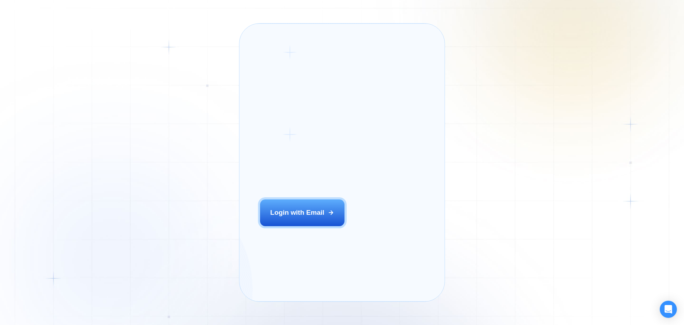
click at [301, 217] on div "Login with Email" at bounding box center [297, 212] width 54 height 9
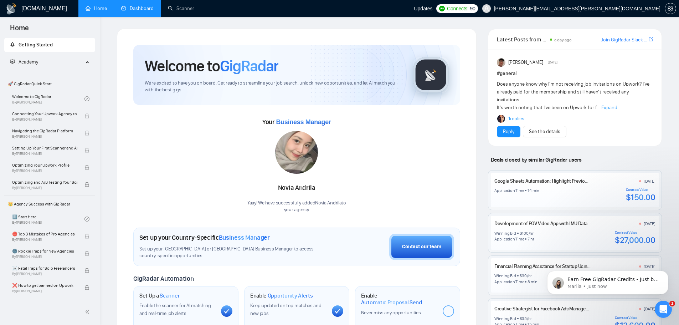
click at [130, 11] on link "Dashboard" at bounding box center [137, 8] width 32 height 6
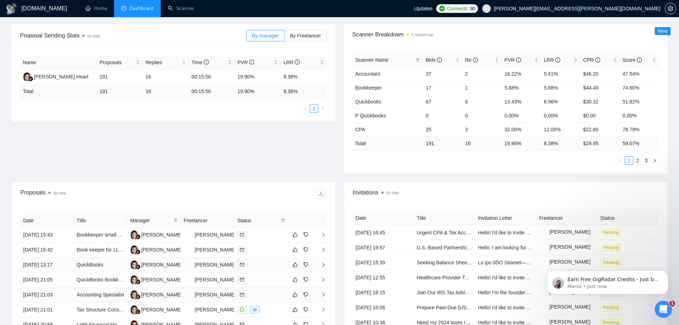
scroll to position [143, 0]
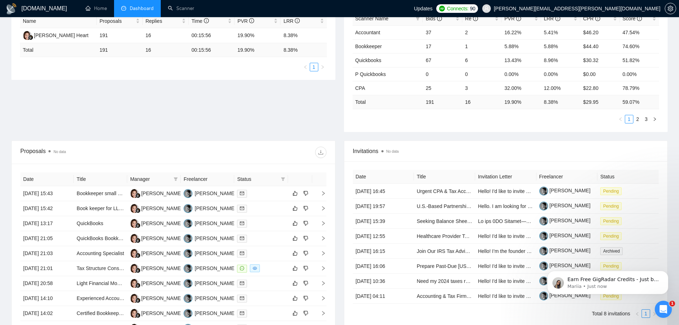
click at [661, 314] on div "Open Intercom Messenger" at bounding box center [663, 309] width 24 height 24
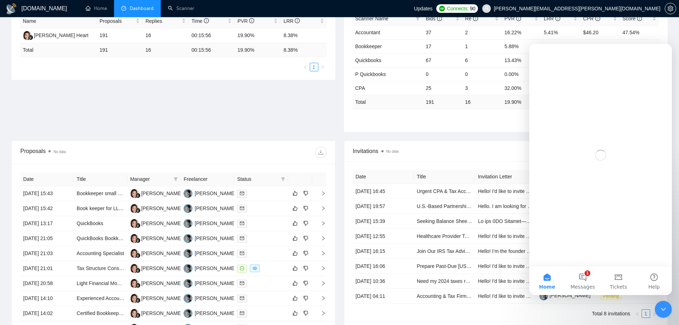
scroll to position [0, 0]
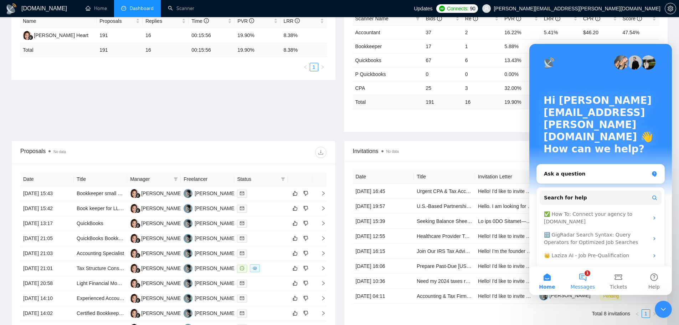
click at [587, 276] on button "1 Messages" at bounding box center [583, 280] width 36 height 29
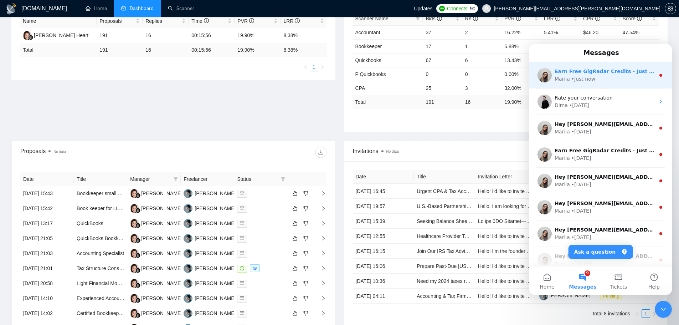
click at [604, 82] on div "Mariia • Just now" at bounding box center [604, 78] width 100 height 7
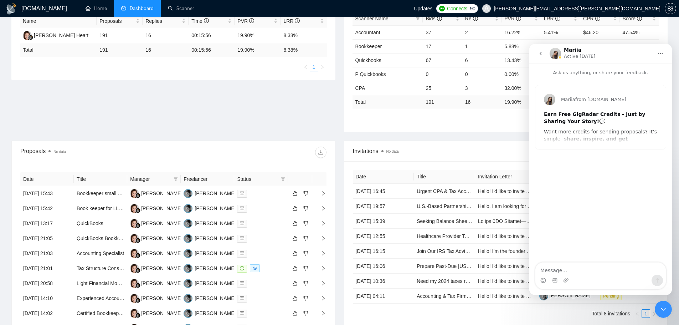
click at [585, 143] on div "Mariia from [DOMAIN_NAME] Earn Free GigRadar Credits - Just by Sharing Your Sto…" at bounding box center [600, 117] width 130 height 64
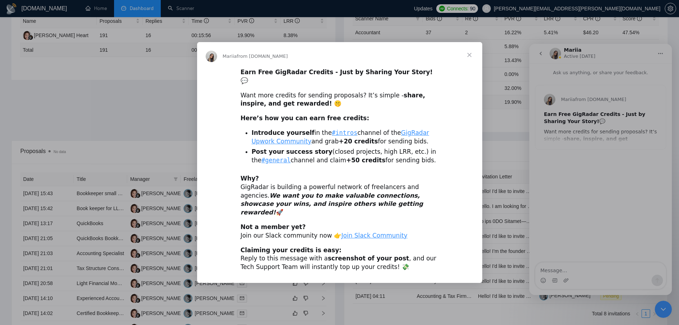
click at [471, 64] on span "Close" at bounding box center [469, 55] width 26 height 26
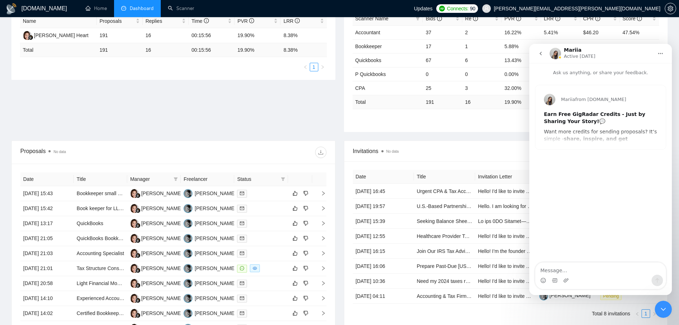
click at [542, 51] on icon "go back" at bounding box center [541, 54] width 6 height 6
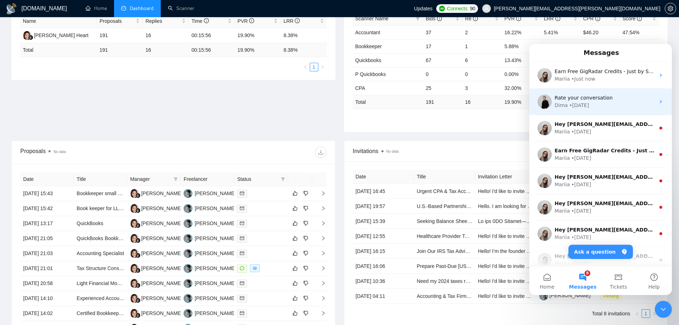
click at [571, 108] on div "• [DATE]" at bounding box center [579, 105] width 20 height 7
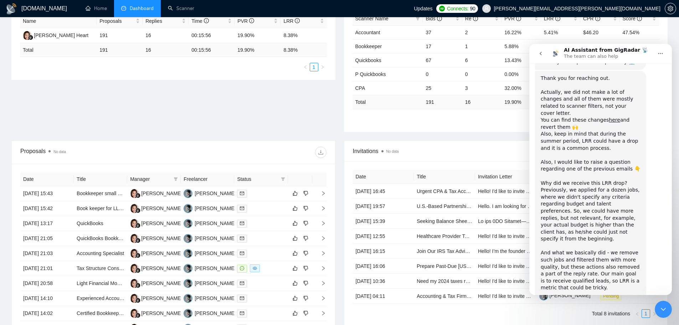
scroll to position [1174, 0]
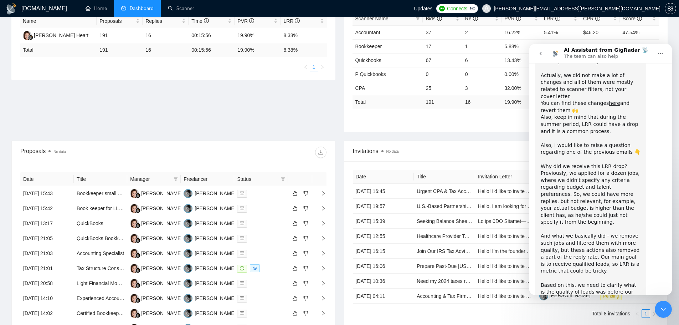
click at [543, 55] on icon "go back" at bounding box center [541, 54] width 6 height 6
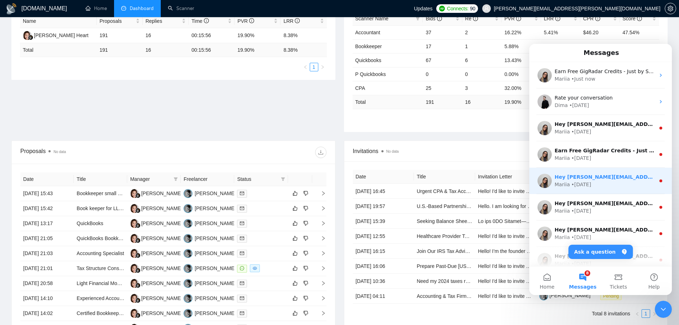
click at [593, 185] on div "Mariia • [DATE]" at bounding box center [604, 184] width 100 height 7
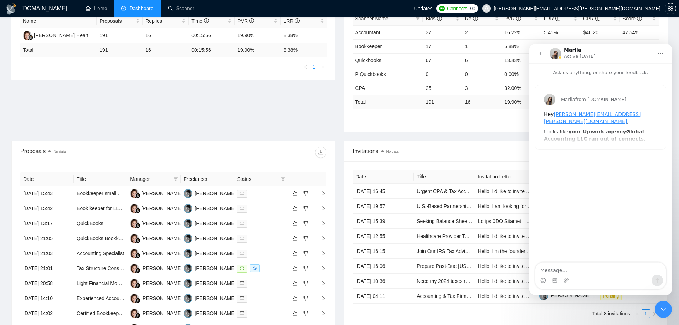
click at [562, 267] on textarea "Message…" at bounding box center [600, 268] width 130 height 12
type textarea "Hey, Why non of the jobs are getting posted even when Upwork has credits? Last …"
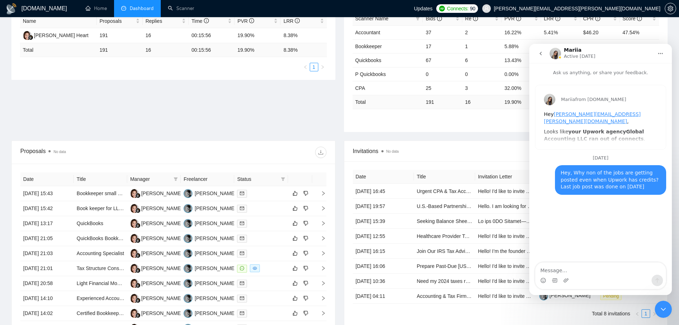
click at [541, 52] on icon "go back" at bounding box center [541, 54] width 6 height 6
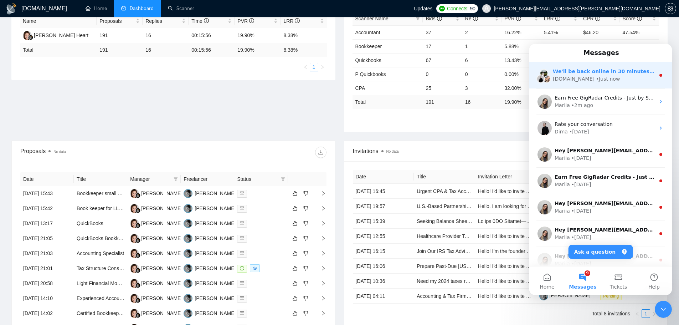
click at [619, 80] on div "[DOMAIN_NAME] • Just now" at bounding box center [604, 78] width 102 height 7
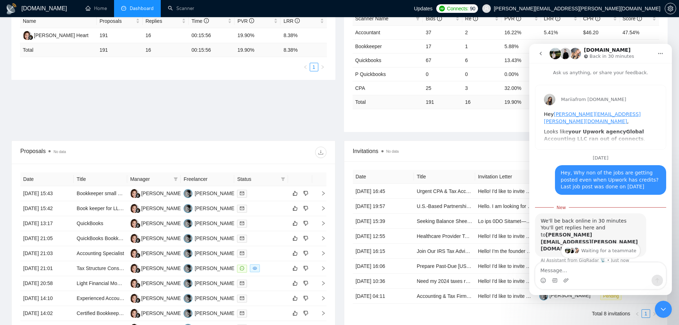
scroll to position [14, 0]
